Goal: Task Accomplishment & Management: Manage account settings

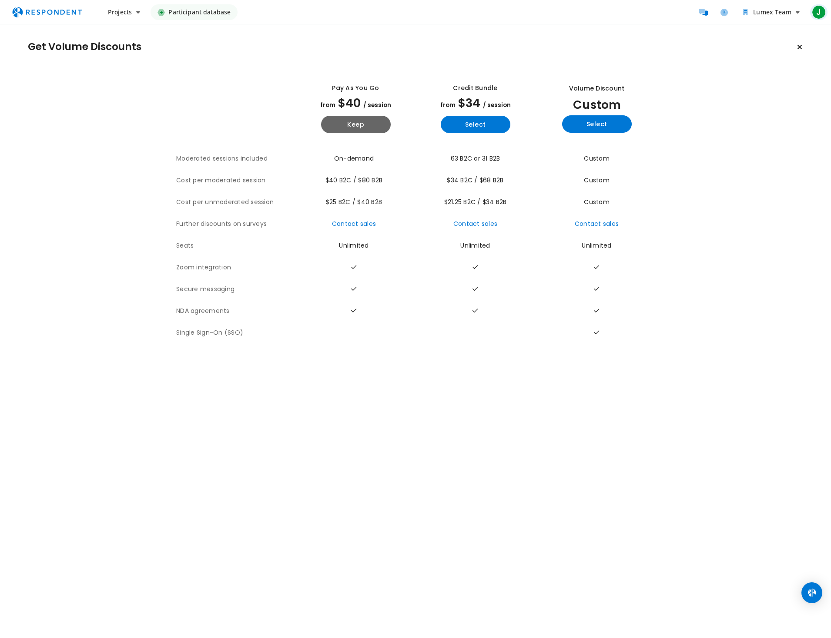
click at [818, 10] on span "J" at bounding box center [819, 12] width 14 height 14
click at [763, 37] on span "[PERSON_NAME][EMAIL_ADDRESS][PERSON_NAME][DOMAIN_NAME]" at bounding box center [779, 39] width 76 height 8
click at [746, 58] on link "Account settings" at bounding box center [771, 56] width 111 height 21
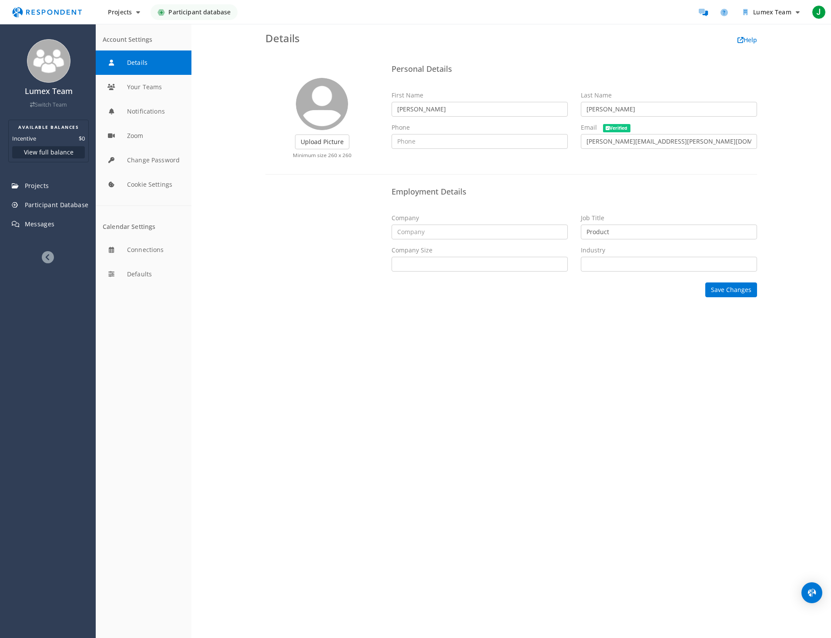
click at [387, 326] on div "Details Help Upload Picture Finished Cropping Minimum size 260 x 260 Personal D…" at bounding box center [511, 331] width 640 height 614
click at [36, 189] on span "Projects" at bounding box center [37, 185] width 24 height 8
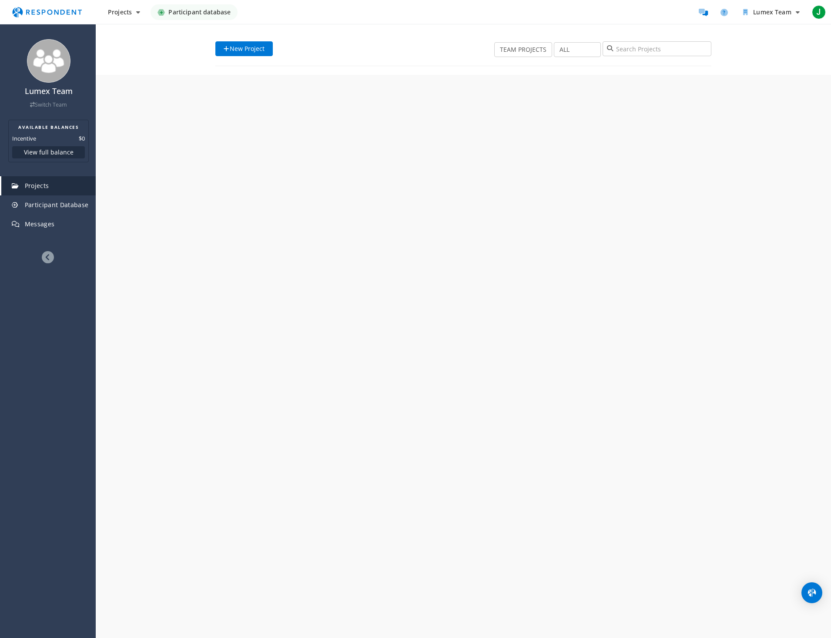
click at [49, 191] on link "Projects" at bounding box center [48, 185] width 94 height 19
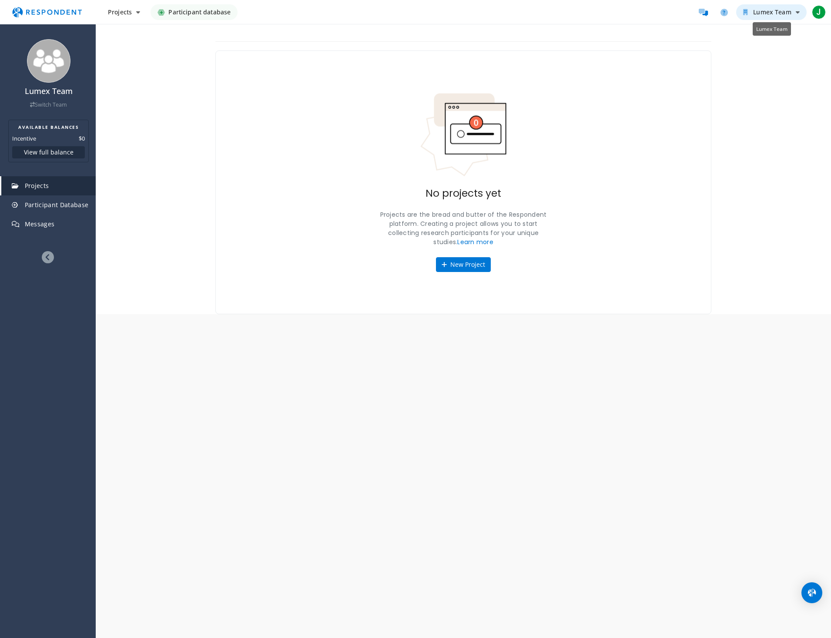
click at [802, 10] on button "Lumex Team" at bounding box center [771, 12] width 70 height 16
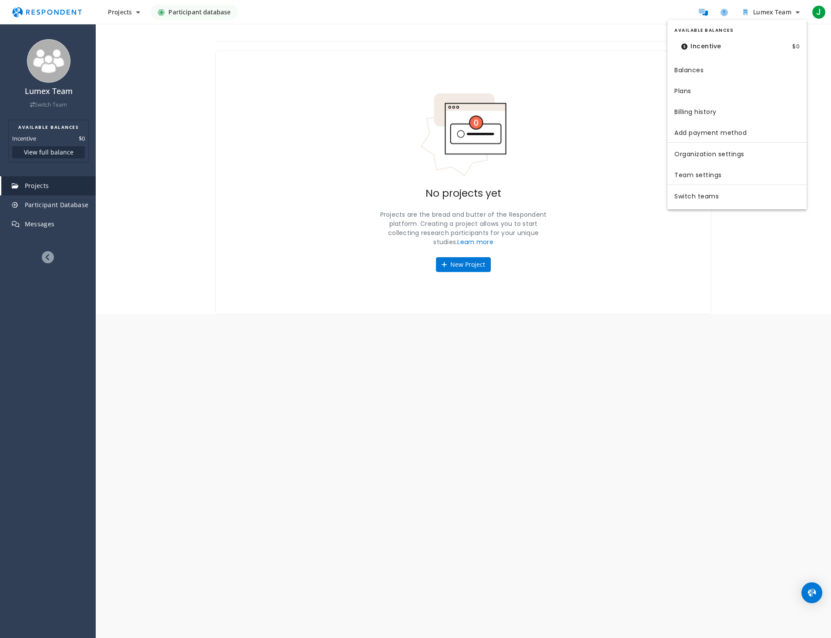
click at [53, 106] on md-backdrop at bounding box center [415, 319] width 831 height 638
click at [37, 105] on link "Switch Team" at bounding box center [48, 104] width 37 height 7
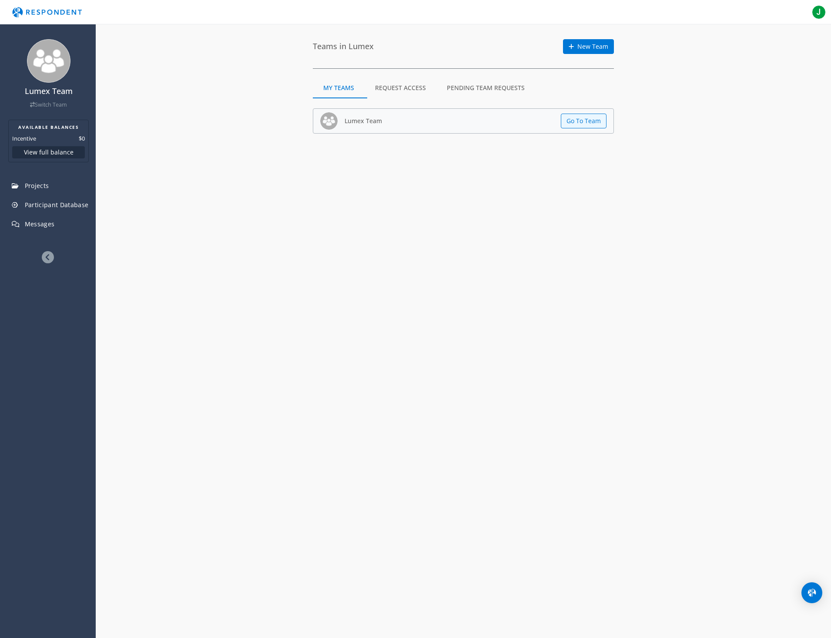
click at [403, 87] on md-tab-item "Request Access" at bounding box center [401, 87] width 72 height 21
click at [455, 87] on md-tab-item "Pending Team Requests" at bounding box center [485, 87] width 99 height 21
click at [414, 86] on md-tab-item "Request Access" at bounding box center [401, 87] width 72 height 21
click at [574, 49] on link "New Team" at bounding box center [588, 46] width 51 height 15
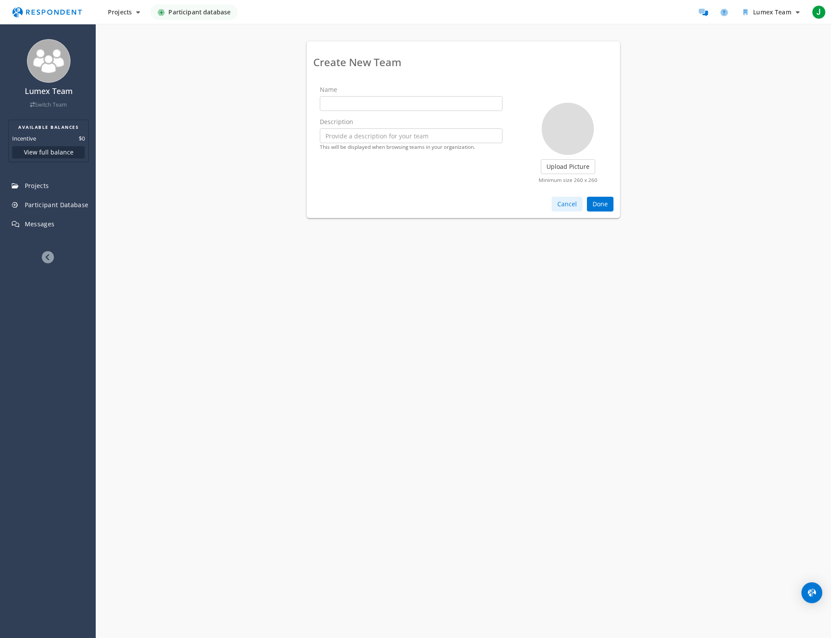
click at [570, 205] on button "Cancel" at bounding box center [567, 204] width 31 height 15
